Goal: Transaction & Acquisition: Purchase product/service

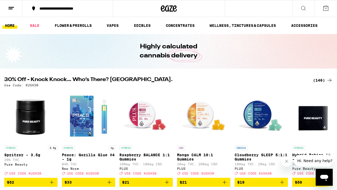
click at [325, 79] on div "(146)" at bounding box center [323, 80] width 20 height 6
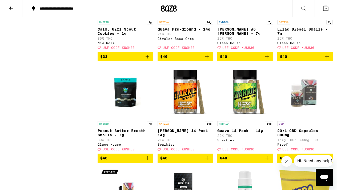
scroll to position [3062, 0]
